Goal: Find specific page/section: Find specific page/section

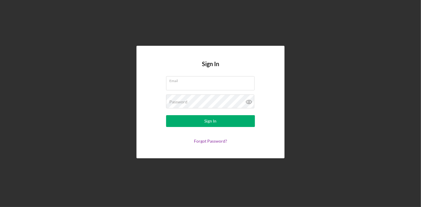
type input "[PERSON_NAME][EMAIL_ADDRESS][PERSON_NAME][DOMAIN_NAME]"
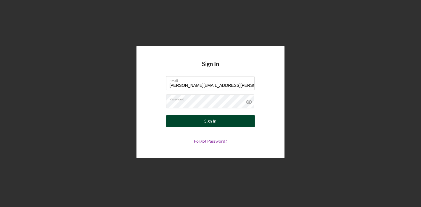
click at [206, 124] on div "Sign In" at bounding box center [211, 121] width 12 height 12
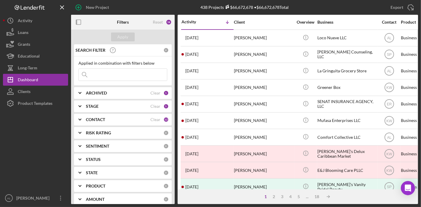
click at [101, 75] on input at bounding box center [123, 75] width 88 height 12
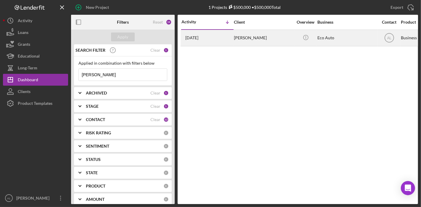
type input "[PERSON_NAME]"
click at [247, 37] on div "[PERSON_NAME]" at bounding box center [263, 38] width 59 height 16
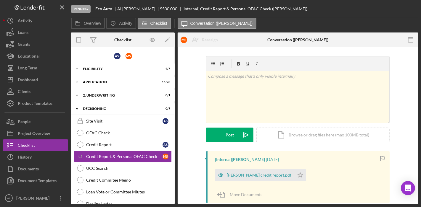
scroll to position [30, 0]
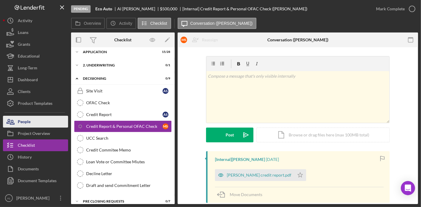
click at [28, 124] on div "People" at bounding box center [24, 122] width 13 height 13
